Goal: Task Accomplishment & Management: Manage account settings

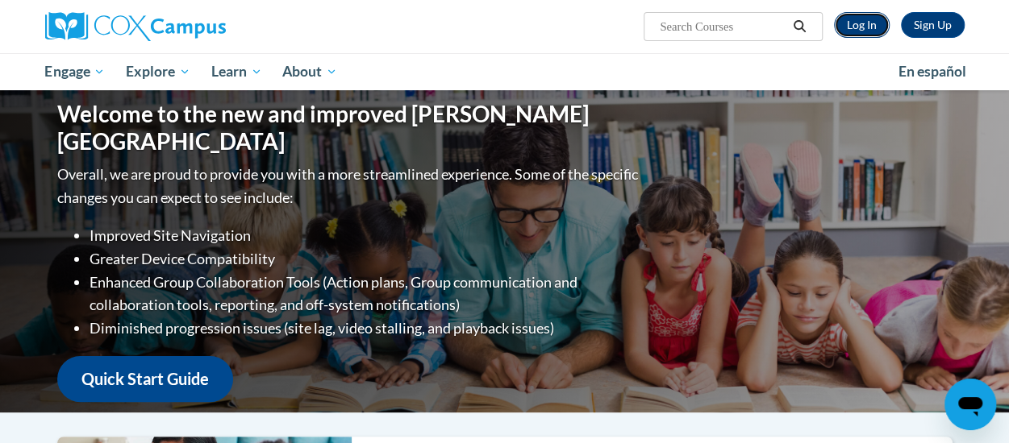
click at [854, 34] on link "Log In" at bounding box center [862, 25] width 56 height 26
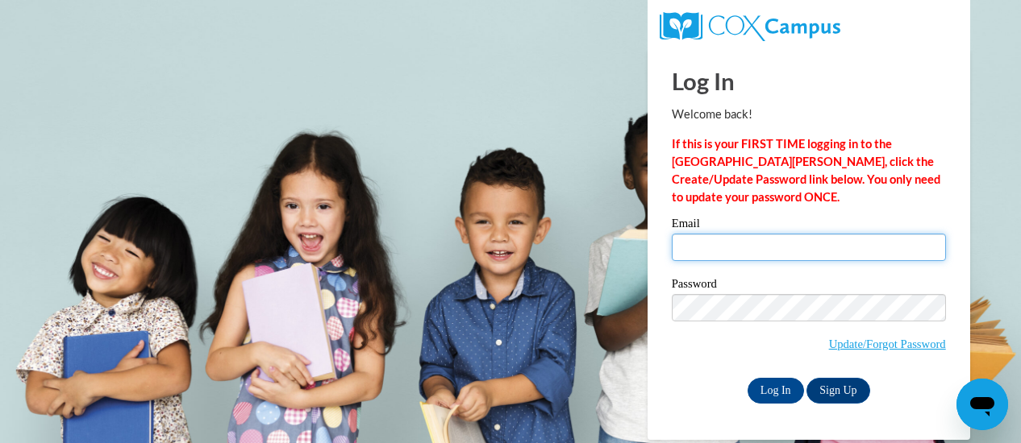
type input "mdennisgilbert1@henry.k12.ga.us"
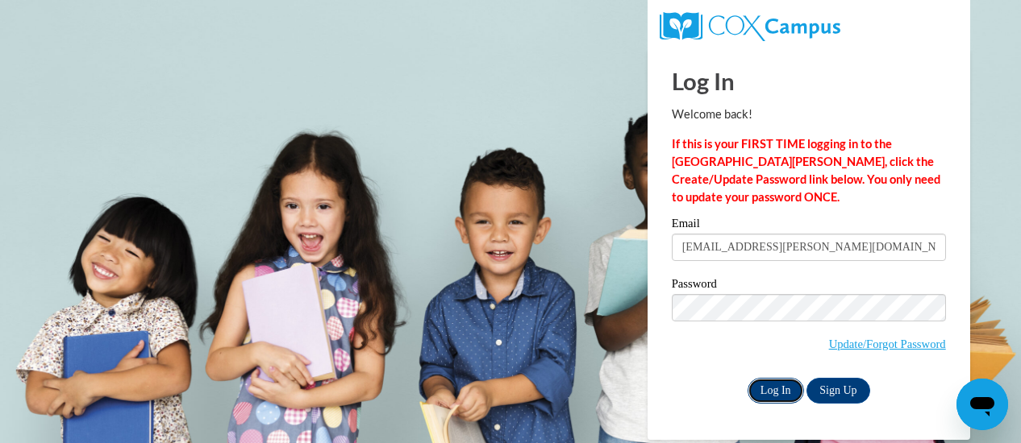
click at [771, 392] on input "Log In" at bounding box center [775, 391] width 56 height 26
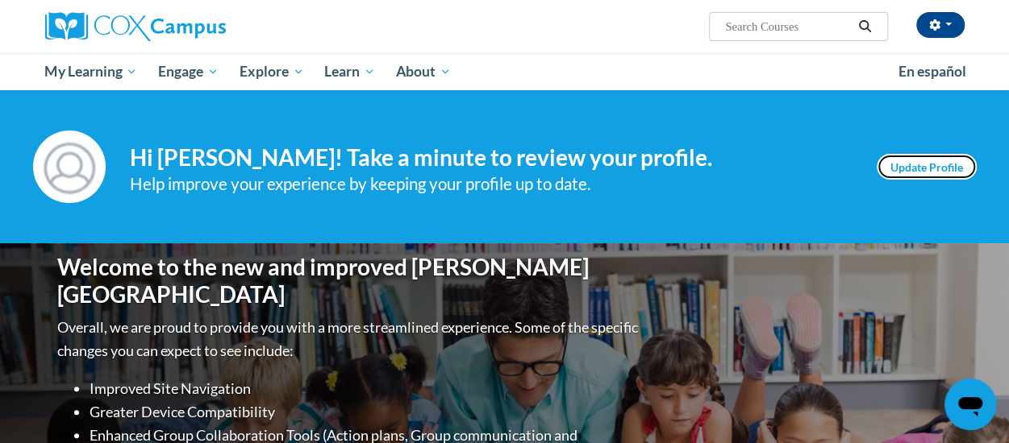
click at [923, 167] on link "Update Profile" at bounding box center [926, 167] width 100 height 26
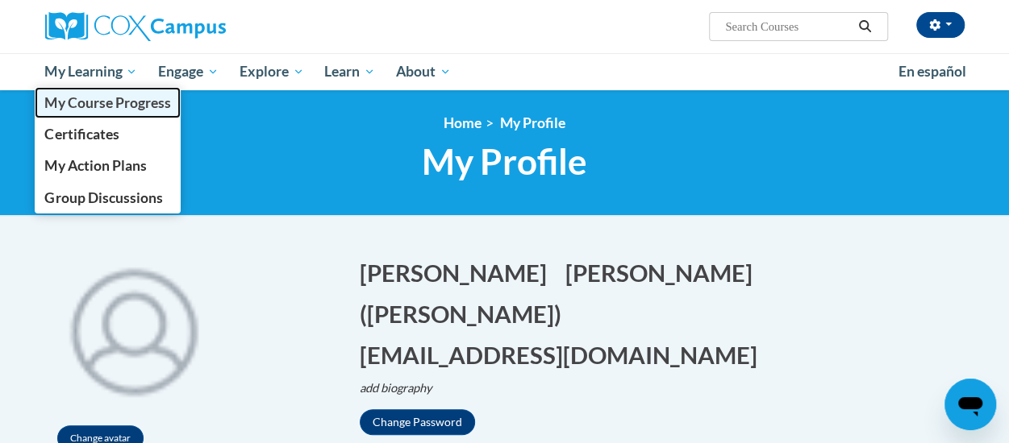
click at [84, 89] on link "My Course Progress" at bounding box center [108, 102] width 147 height 31
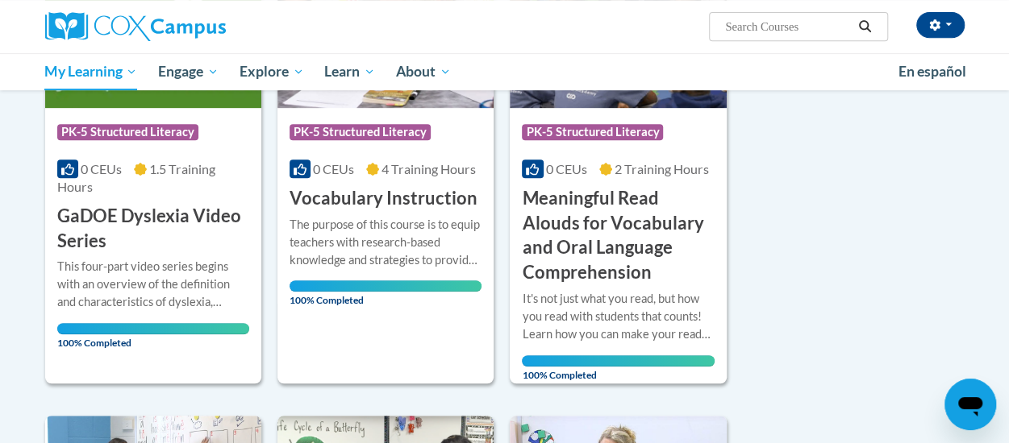
scroll to position [361, 0]
